Goal: Check status: Check status

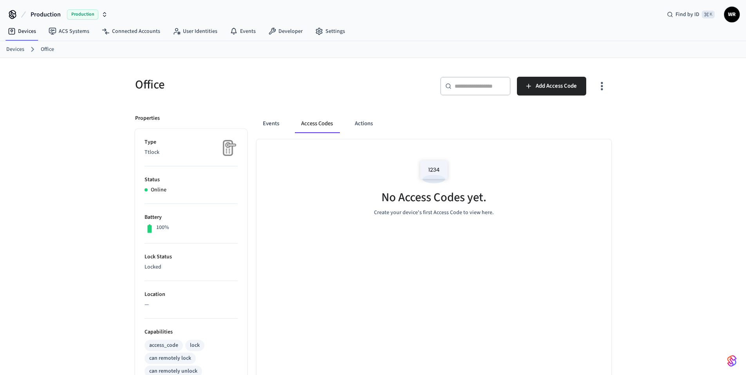
click at [161, 191] on p "Online" at bounding box center [159, 190] width 16 height 8
drag, startPoint x: 169, startPoint y: 227, endPoint x: 139, endPoint y: 154, distance: 78.5
click at [139, 154] on ul "Type Ttlock Status Online Battery 100% Lock Status Locked Location — Capabiliti…" at bounding box center [191, 351] width 112 height 444
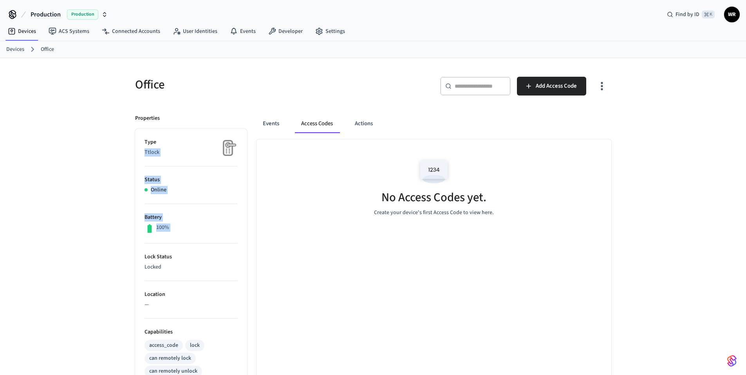
drag, startPoint x: 140, startPoint y: 154, endPoint x: 189, endPoint y: 228, distance: 88.9
click at [189, 228] on ul "Type Ttlock Status Online Battery 100% Lock Status Locked Location — Capabiliti…" at bounding box center [191, 351] width 112 height 444
click at [189, 228] on div "100%" at bounding box center [190, 229] width 93 height 10
drag, startPoint x: 200, startPoint y: 232, endPoint x: 138, endPoint y: 150, distance: 103.1
click at [138, 151] on ul "Type Ttlock Status Online Battery 100% Lock Status Locked Location — Capabiliti…" at bounding box center [191, 351] width 112 height 444
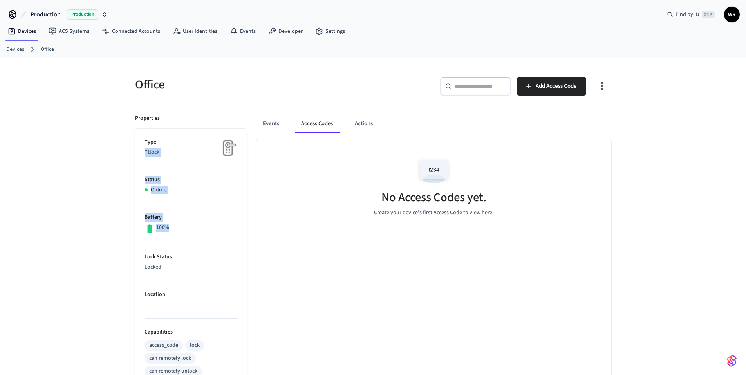
click at [138, 149] on ul "Type Ttlock Status Online Battery 100% Lock Status Locked Location — Capabiliti…" at bounding box center [191, 351] width 112 height 444
drag, startPoint x: 148, startPoint y: 155, endPoint x: 188, endPoint y: 224, distance: 80.0
click at [188, 224] on ul "Type Ttlock Status Online Battery 100% Lock Status Locked Location — Capabiliti…" at bounding box center [191, 351] width 112 height 444
drag, startPoint x: 189, startPoint y: 227, endPoint x: 199, endPoint y: 233, distance: 11.5
click at [189, 227] on div "100%" at bounding box center [190, 229] width 93 height 10
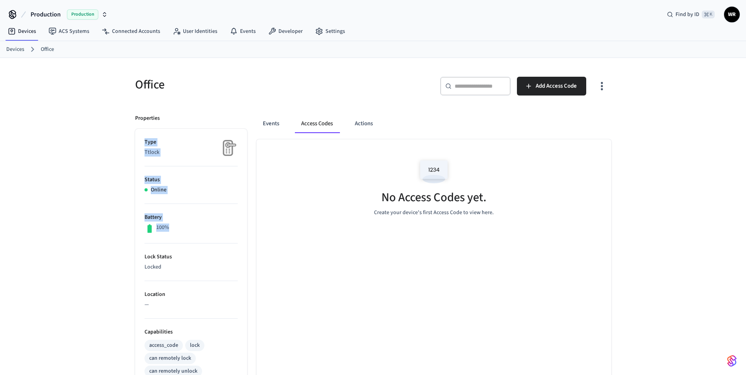
drag, startPoint x: 202, startPoint y: 230, endPoint x: 144, endPoint y: 146, distance: 102.3
click at [144, 146] on ul "Type Ttlock Status Online Battery 100% Lock Status Locked Location — Capabiliti…" at bounding box center [191, 351] width 112 height 444
click at [143, 143] on ul "Type Ttlock Status Online Battery 100% Lock Status Locked Location — Capabiliti…" at bounding box center [191, 351] width 112 height 444
drag, startPoint x: 142, startPoint y: 142, endPoint x: 231, endPoint y: 235, distance: 129.0
click at [231, 235] on ul "Type Ttlock Status Online Battery 100% Lock Status Locked Location — Capabiliti…" at bounding box center [191, 351] width 112 height 444
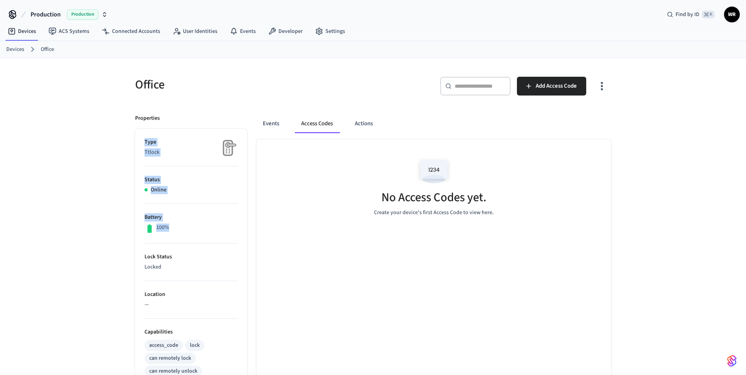
click at [228, 233] on div "100%" at bounding box center [190, 229] width 93 height 10
drag, startPoint x: 189, startPoint y: 208, endPoint x: 141, endPoint y: 141, distance: 82.2
click at [141, 141] on ul "Type Ttlock Status Online Battery 100% Lock Status Locked Location — Capabiliti…" at bounding box center [191, 351] width 112 height 444
drag, startPoint x: 151, startPoint y: 171, endPoint x: 203, endPoint y: 232, distance: 79.7
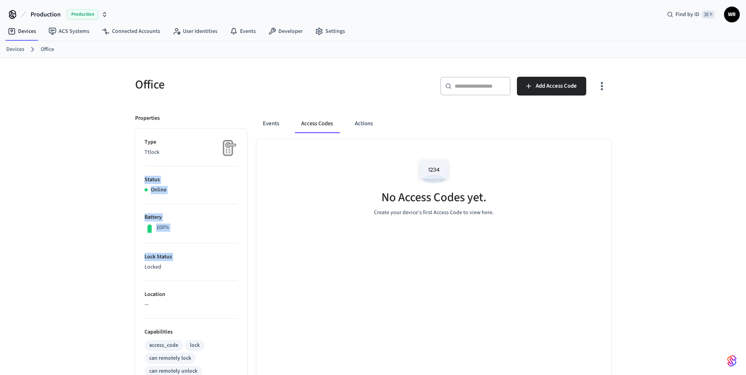
click at [193, 261] on ul "Type Ttlock Status Online Battery 100% Lock Status Locked Location — Capabiliti…" at bounding box center [191, 351] width 112 height 444
click at [205, 226] on div "100%" at bounding box center [190, 229] width 93 height 10
drag, startPoint x: 221, startPoint y: 233, endPoint x: 147, endPoint y: 139, distance: 119.9
click at [147, 139] on ul "Type Ttlock Status Online Battery 100% Lock Status Locked Location — Capabiliti…" at bounding box center [191, 351] width 112 height 444
click at [143, 144] on ul "Type Ttlock Status Online Battery 100% Lock Status Locked Location — Capabiliti…" at bounding box center [191, 351] width 112 height 444
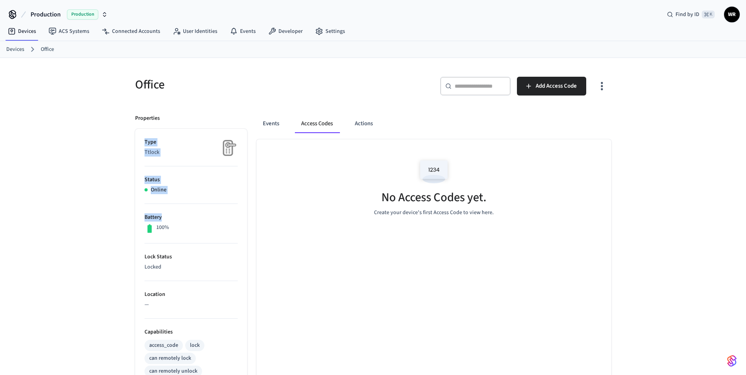
drag, startPoint x: 141, startPoint y: 145, endPoint x: 188, endPoint y: 222, distance: 90.3
click at [179, 218] on ul "Type Ttlock Status Online Battery 100% Lock Status Locked Location — Capabiliti…" at bounding box center [191, 351] width 112 height 444
click at [189, 224] on div "100%" at bounding box center [190, 229] width 93 height 10
drag, startPoint x: 184, startPoint y: 217, endPoint x: 138, endPoint y: 141, distance: 89.6
click at [137, 142] on ul "Type Ttlock Status Online Battery 100% Lock Status Locked Location — Capabiliti…" at bounding box center [191, 351] width 112 height 444
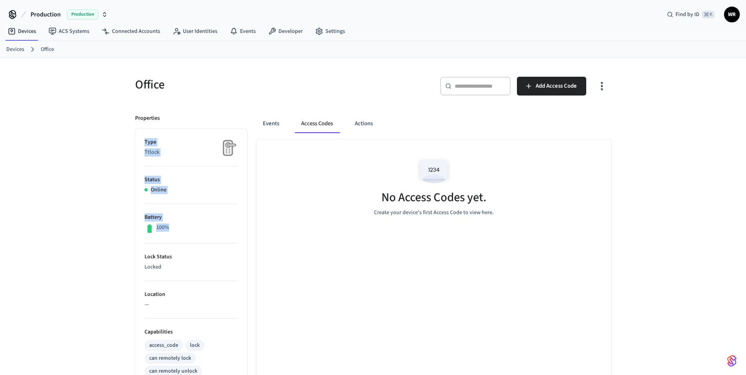
click at [138, 141] on ul "Type Ttlock Status Online Battery 100% Lock Status Locked Location — Capabiliti…" at bounding box center [191, 351] width 112 height 444
drag, startPoint x: 139, startPoint y: 145, endPoint x: 188, endPoint y: 231, distance: 98.7
click at [177, 244] on ul "Type Ttlock Status Online Battery 100% Lock Status Locked Location — Capabiliti…" at bounding box center [191, 351] width 112 height 444
click at [192, 227] on div "100%" at bounding box center [190, 229] width 93 height 10
